Goal: Find specific page/section: Find specific page/section

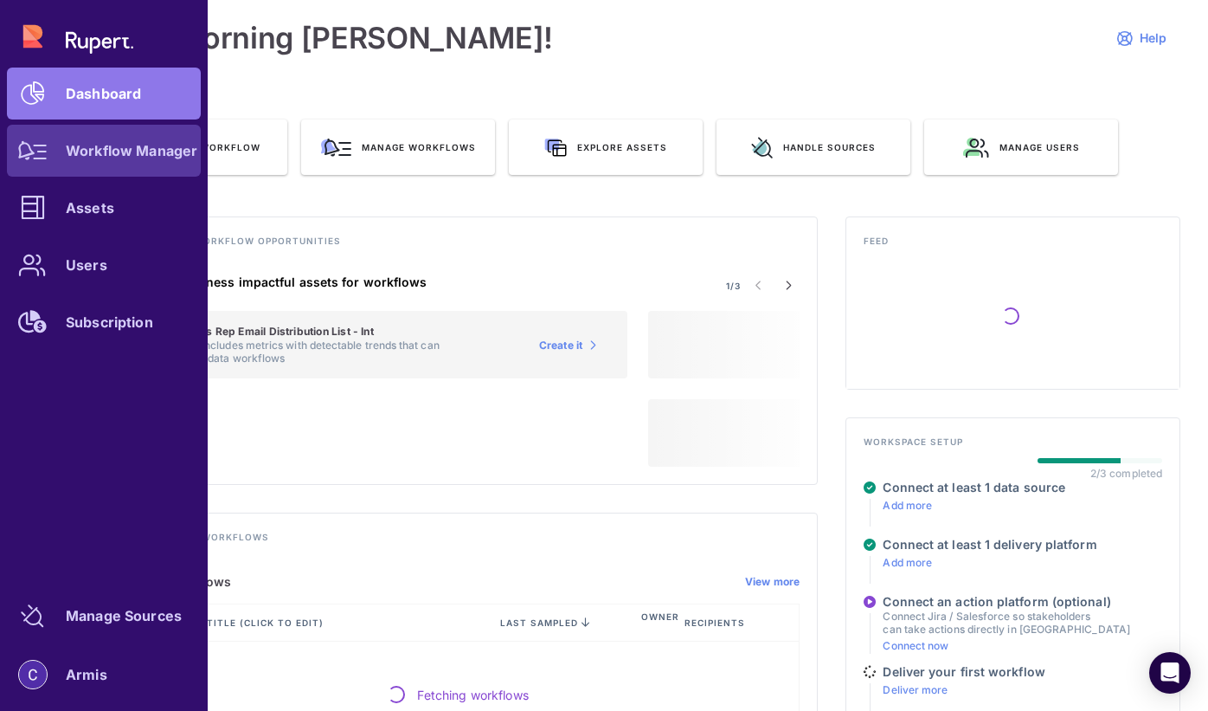
click at [74, 161] on link "Workflow Manager" at bounding box center [104, 151] width 194 height 52
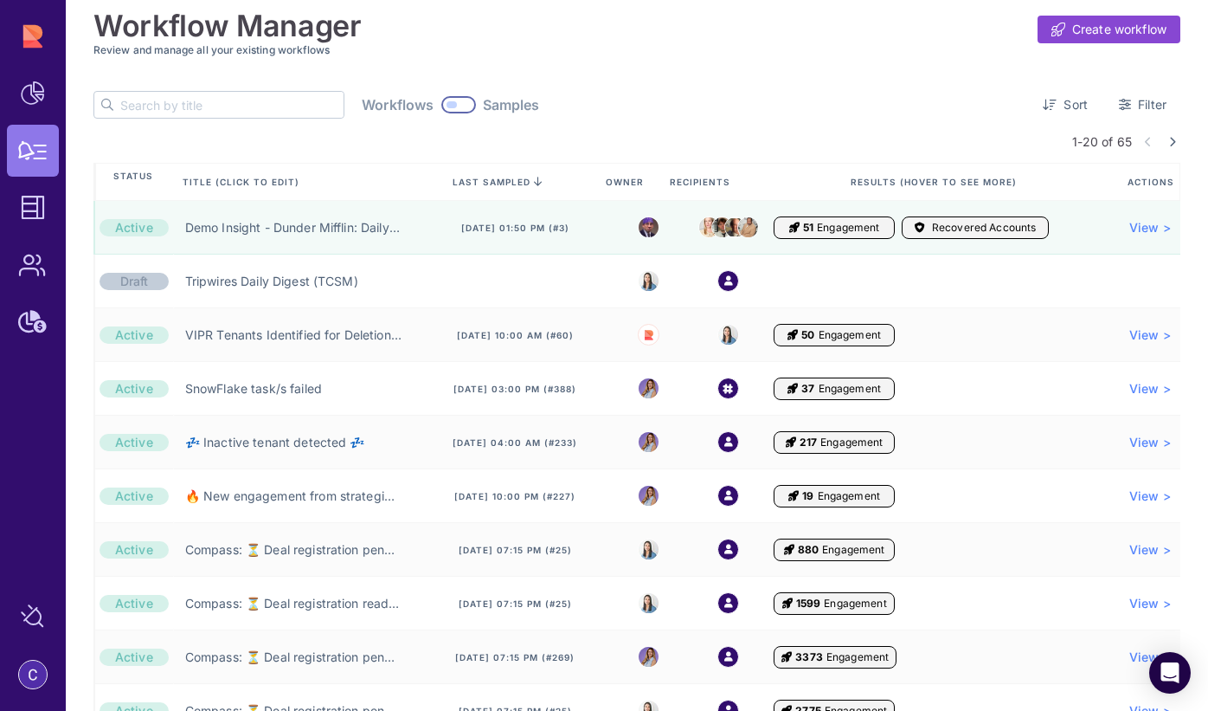
click at [249, 106] on input "text" at bounding box center [231, 105] width 223 height 26
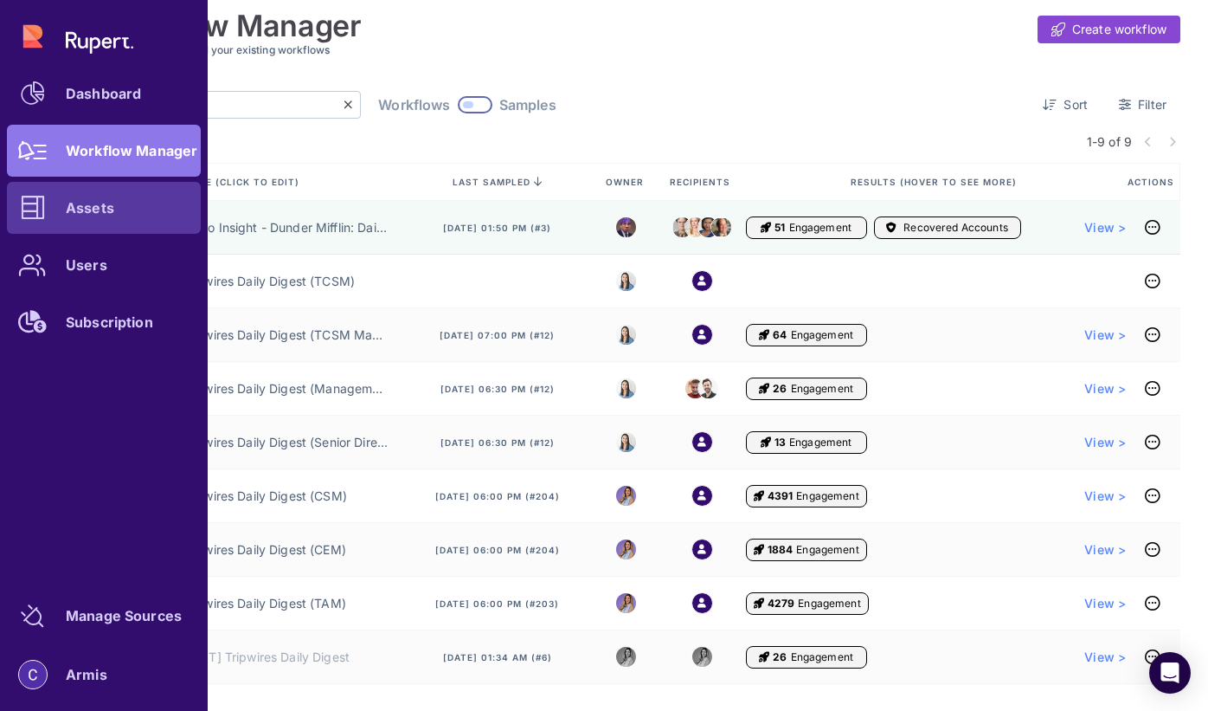
type input "Tripwires"
click at [27, 210] on icon at bounding box center [33, 208] width 24 height 24
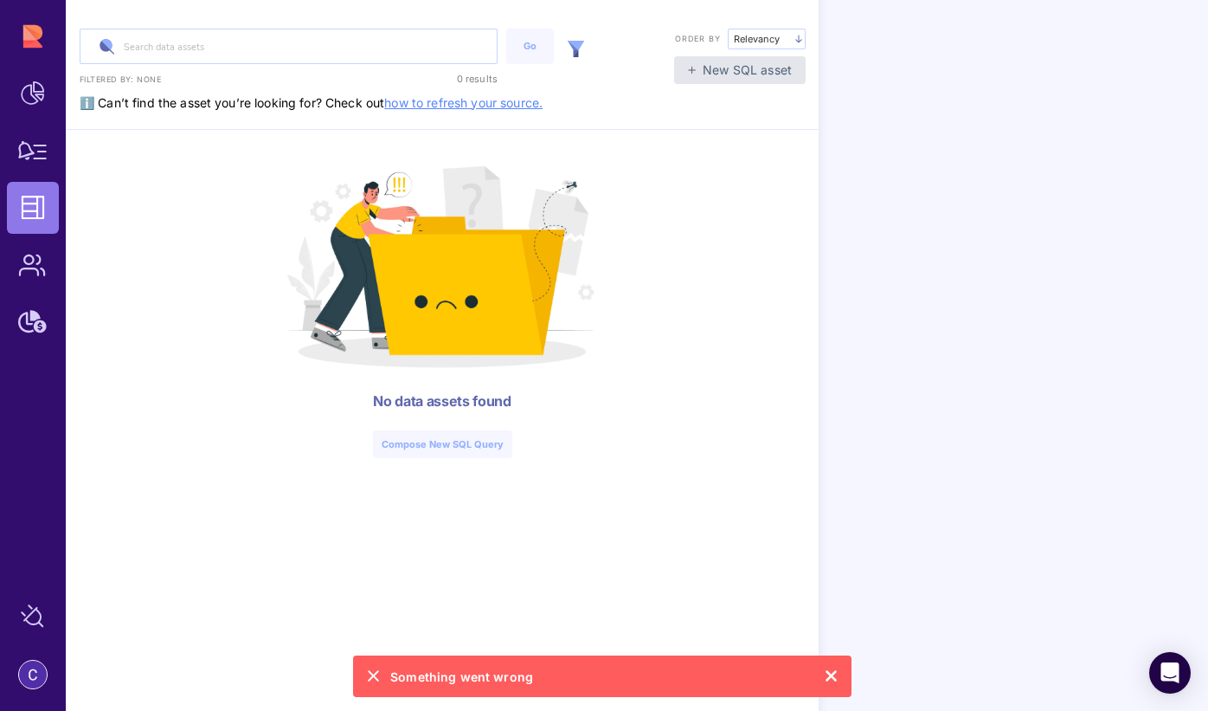
click at [585, 668] on div "Something went wrong" at bounding box center [602, 676] width 471 height 24
click at [840, 679] on div "Something went wrong" at bounding box center [602, 676] width 499 height 42
click at [837, 679] on icon at bounding box center [831, 676] width 13 height 24
